Goal: Use online tool/utility: Use online tool/utility

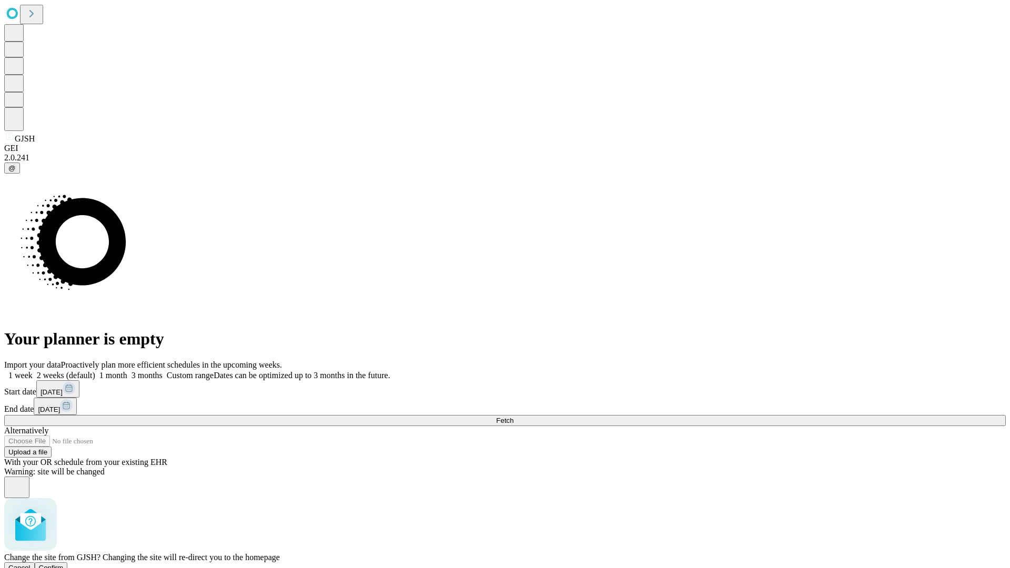
click at [64, 564] on span "Confirm" at bounding box center [51, 568] width 25 height 8
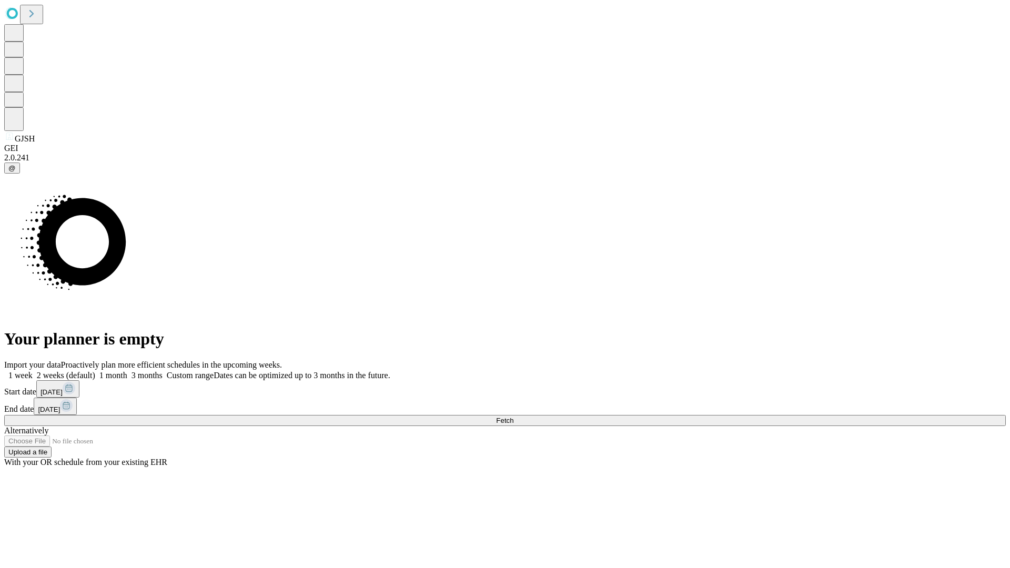
click at [33, 371] on label "1 week" at bounding box center [18, 375] width 28 height 9
click at [514, 417] on span "Fetch" at bounding box center [504, 421] width 17 height 8
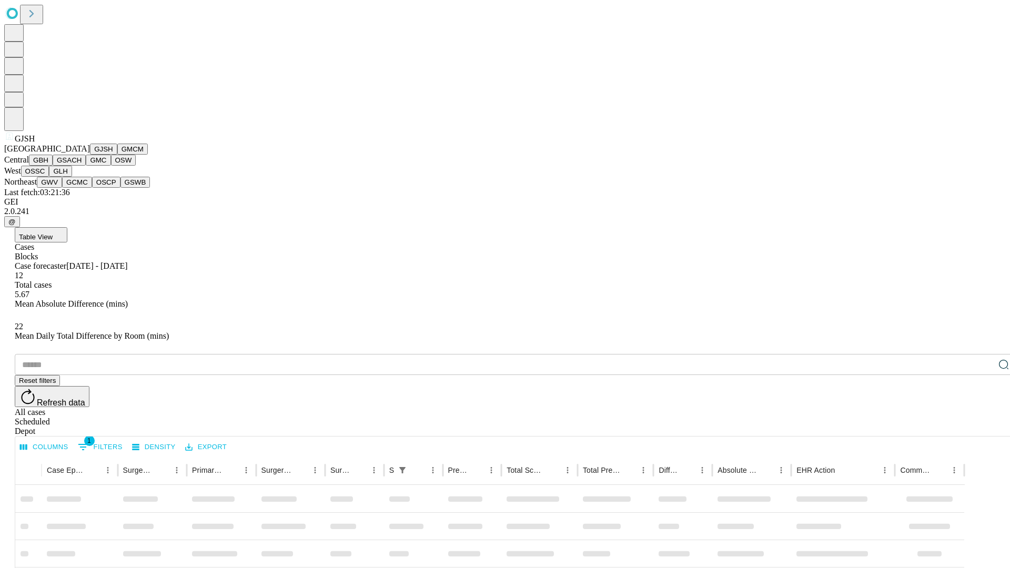
click at [117, 155] on button "GMCM" at bounding box center [132, 149] width 31 height 11
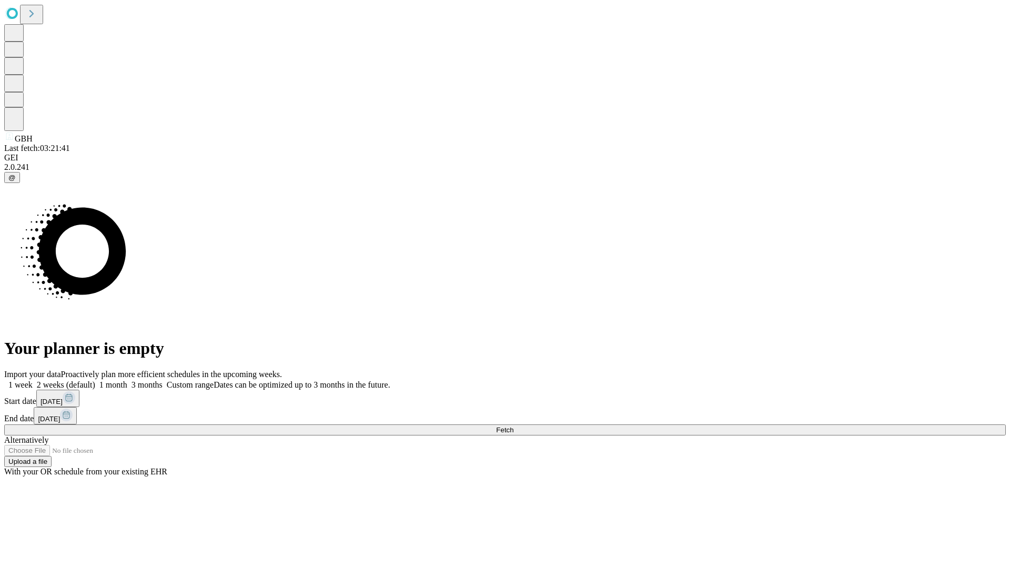
click at [514, 426] on span "Fetch" at bounding box center [504, 430] width 17 height 8
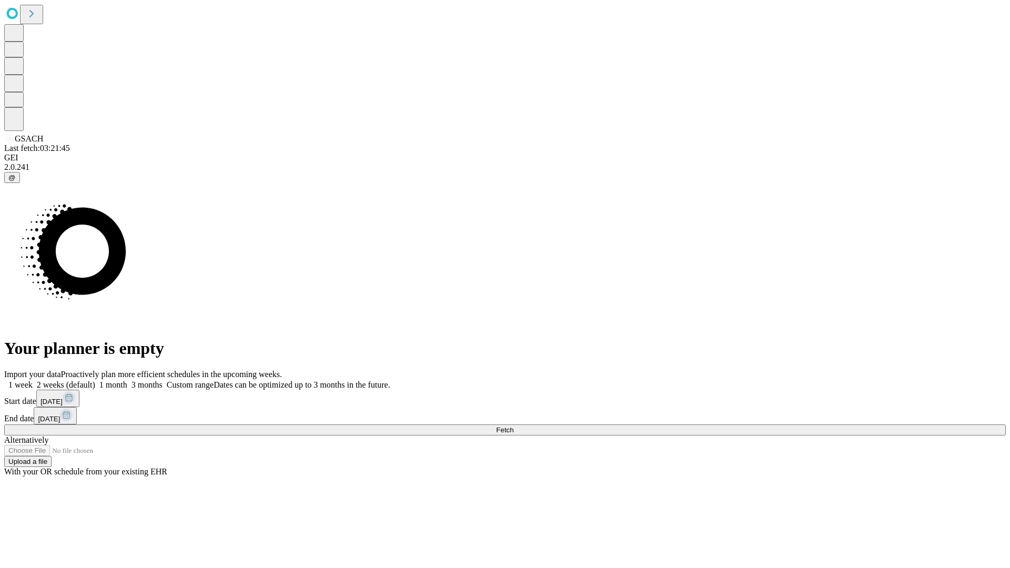
click at [33, 381] on label "1 week" at bounding box center [18, 385] width 28 height 9
click at [514, 426] on span "Fetch" at bounding box center [504, 430] width 17 height 8
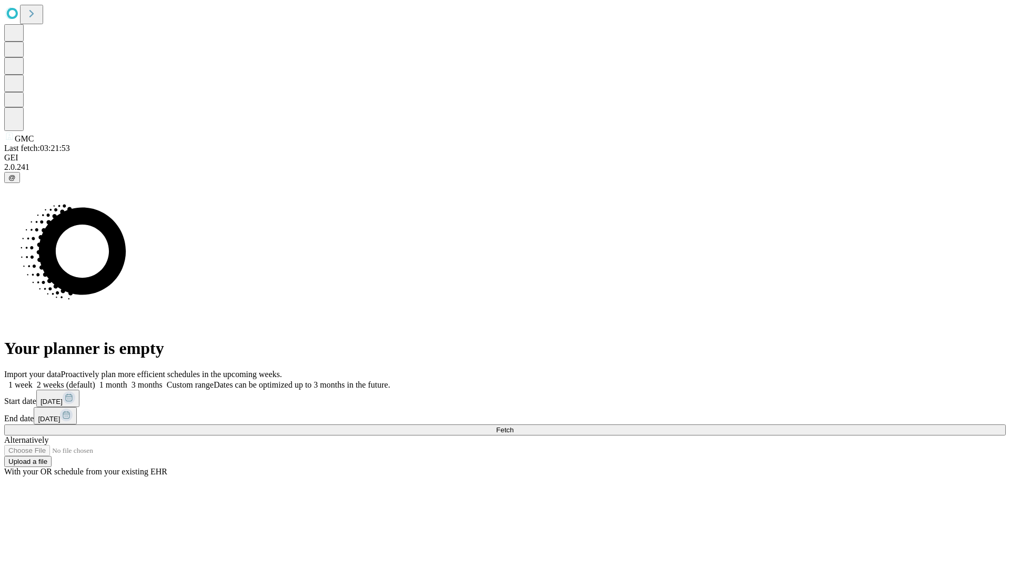
click at [514, 426] on span "Fetch" at bounding box center [504, 430] width 17 height 8
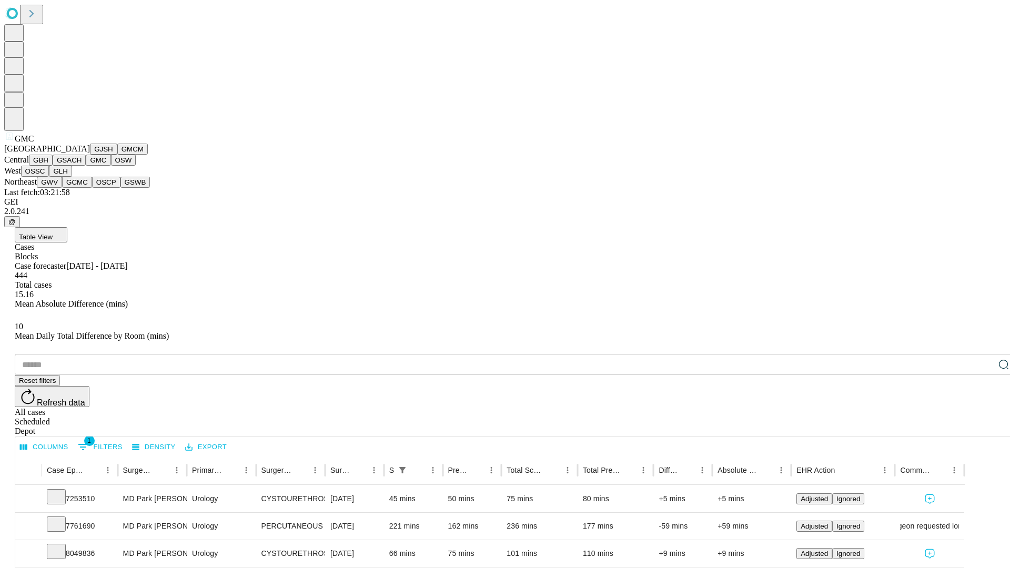
click at [111, 166] on button "OSW" at bounding box center [123, 160] width 25 height 11
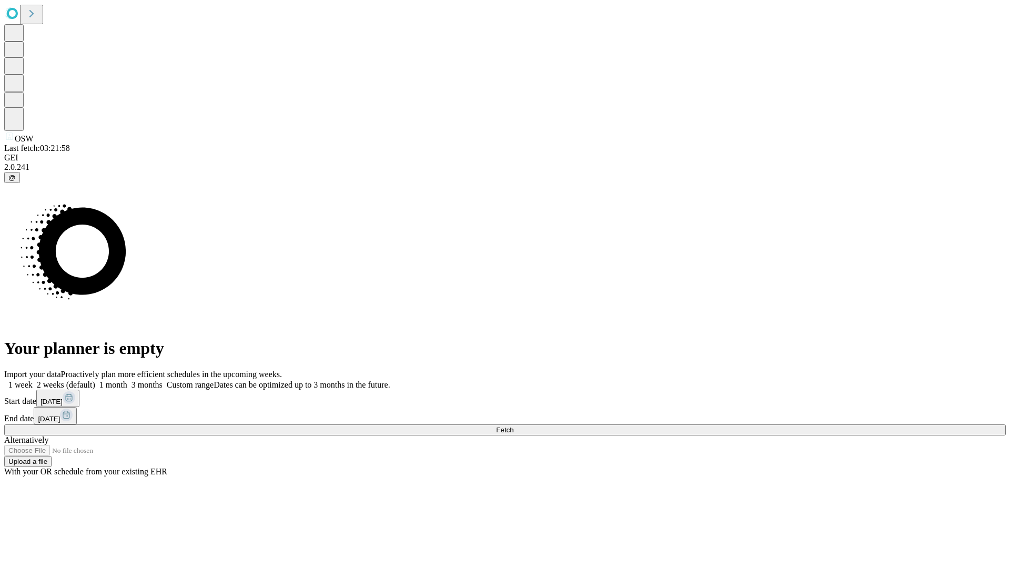
click at [33, 381] on label "1 week" at bounding box center [18, 385] width 28 height 9
click at [514, 426] on span "Fetch" at bounding box center [504, 430] width 17 height 8
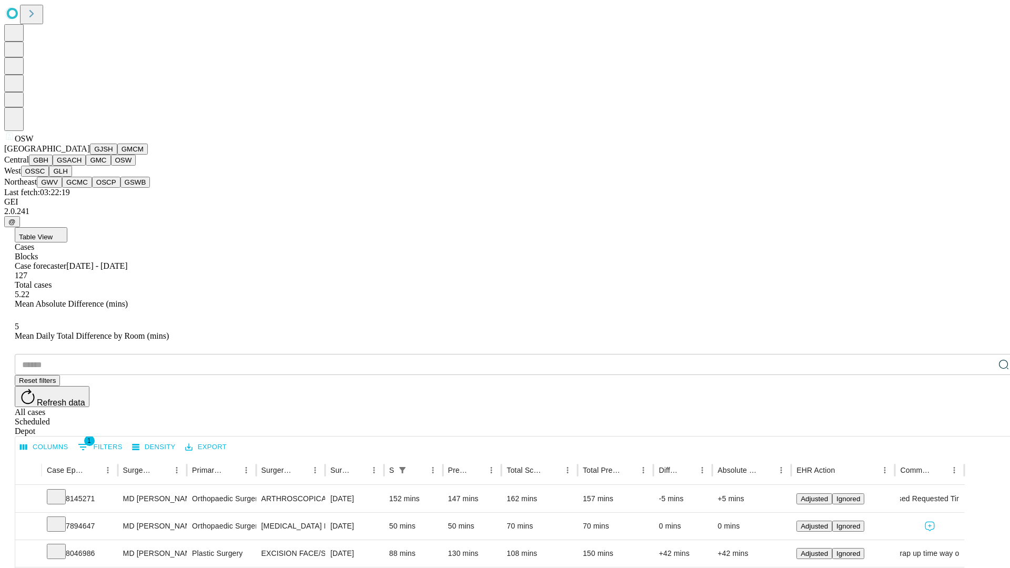
click at [49, 177] on button "OSSC" at bounding box center [35, 171] width 28 height 11
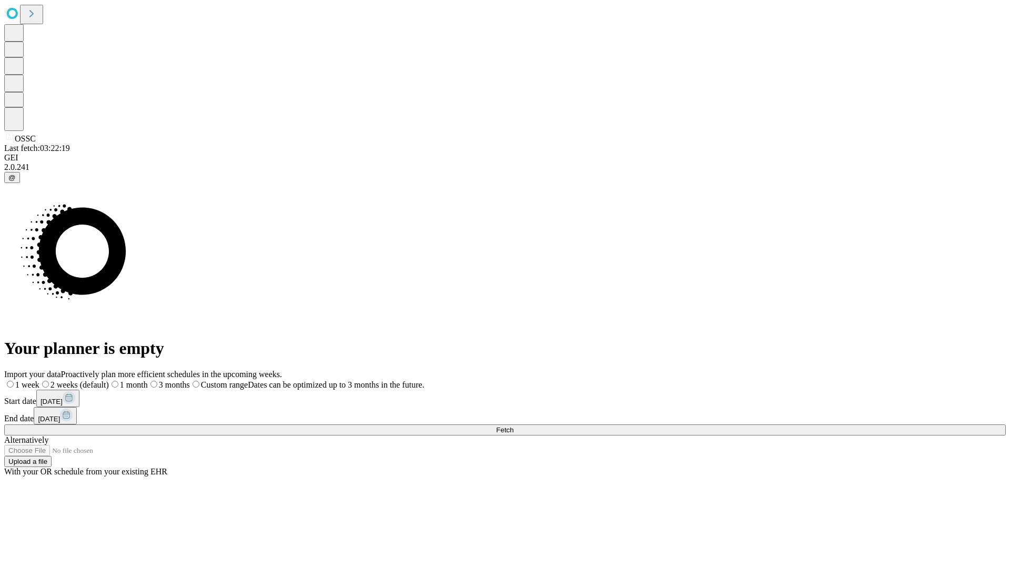
click at [39, 381] on label "1 week" at bounding box center [21, 385] width 35 height 9
click at [514, 426] on span "Fetch" at bounding box center [504, 430] width 17 height 8
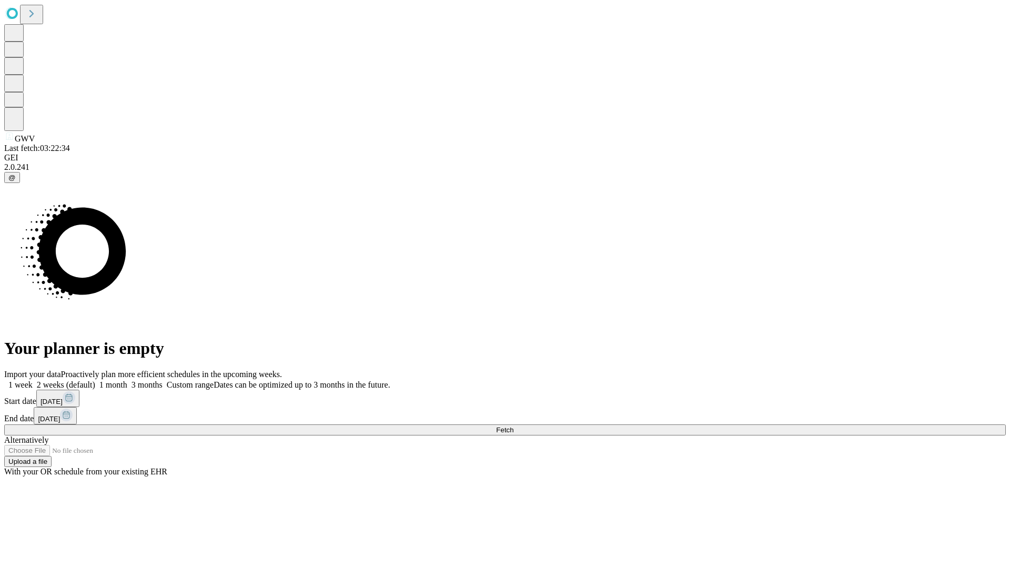
click at [33, 381] on label "1 week" at bounding box center [18, 385] width 28 height 9
click at [514, 426] on span "Fetch" at bounding box center [504, 430] width 17 height 8
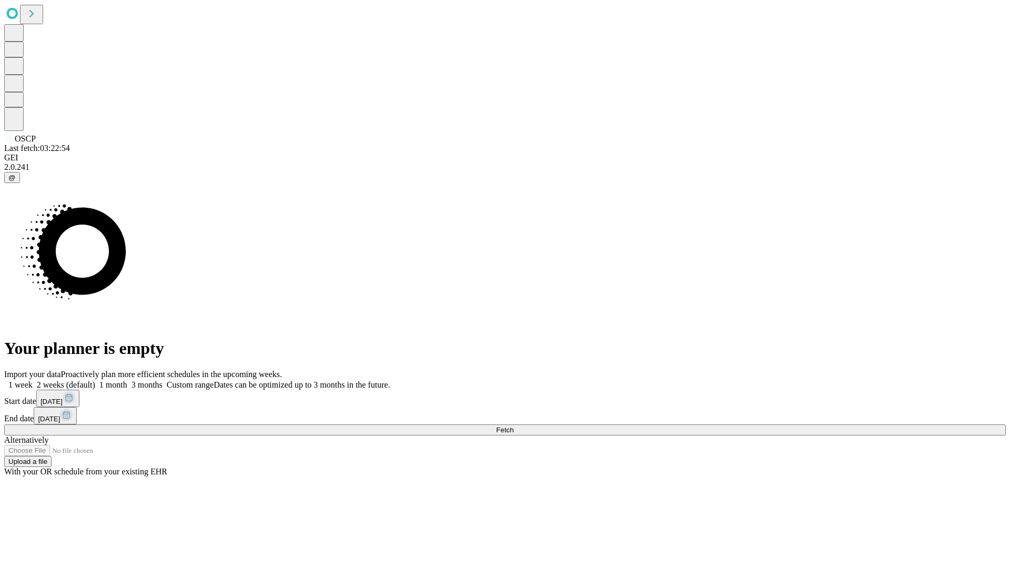
click at [33, 381] on label "1 week" at bounding box center [18, 385] width 28 height 9
click at [514, 426] on span "Fetch" at bounding box center [504, 430] width 17 height 8
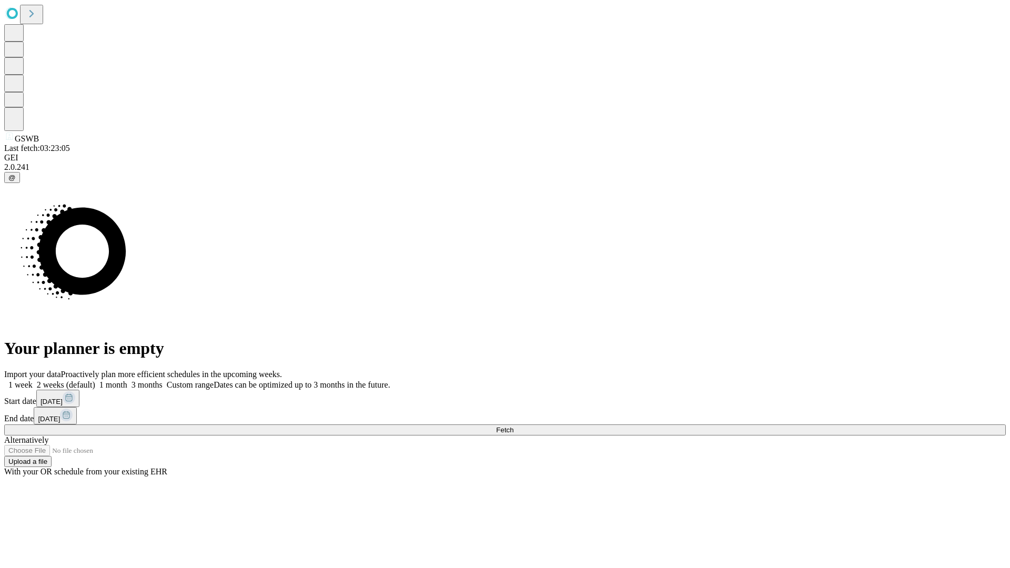
click at [33, 381] on label "1 week" at bounding box center [18, 385] width 28 height 9
click at [514, 426] on span "Fetch" at bounding box center [504, 430] width 17 height 8
